Goal: Task Accomplishment & Management: Manage account settings

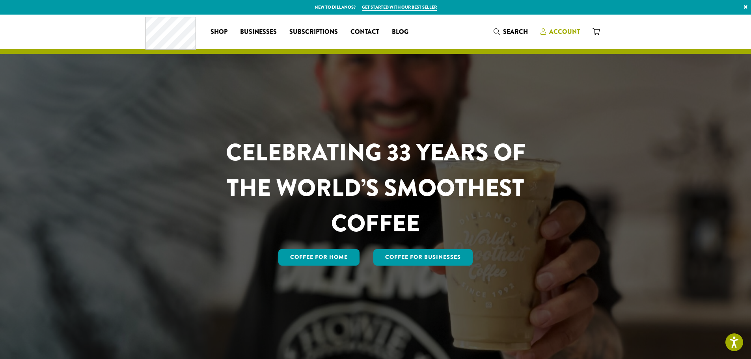
click at [558, 31] on span "Account" at bounding box center [564, 31] width 31 height 9
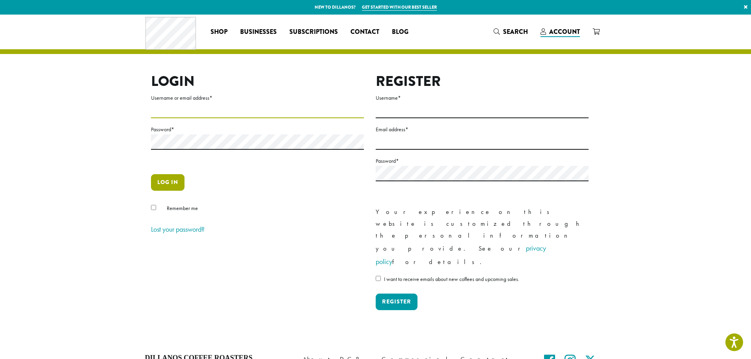
type input "**********"
click at [176, 181] on button "Log in" at bounding box center [167, 182] width 33 height 17
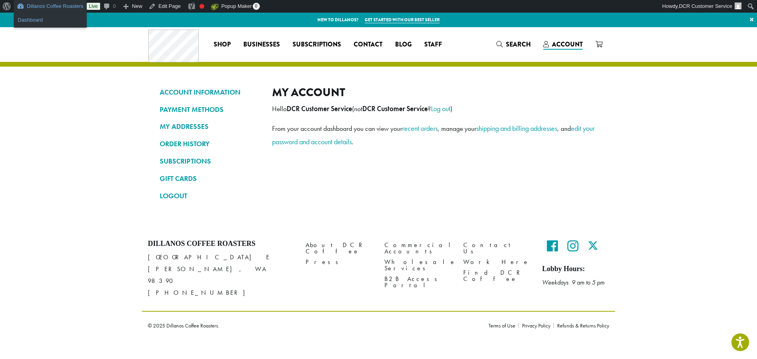
click at [47, 15] on link "Dashboard" at bounding box center [50, 20] width 73 height 10
